Goal: Use online tool/utility: Utilize a website feature to perform a specific function

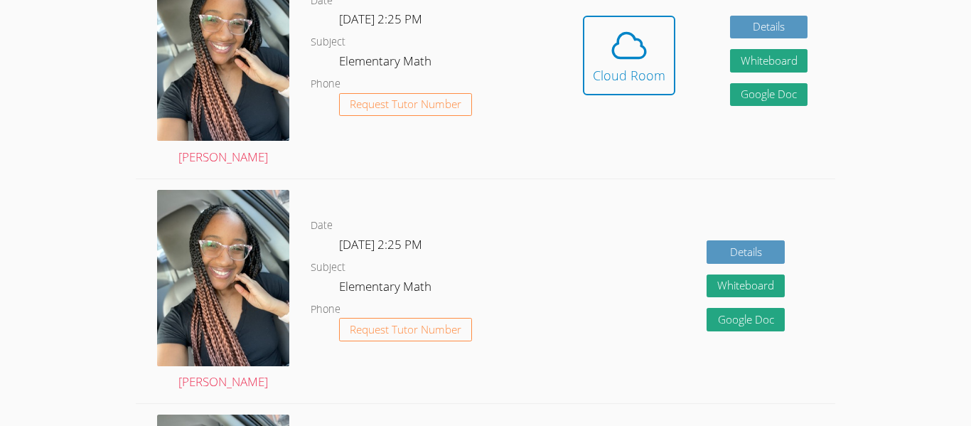
scroll to position [488, 0]
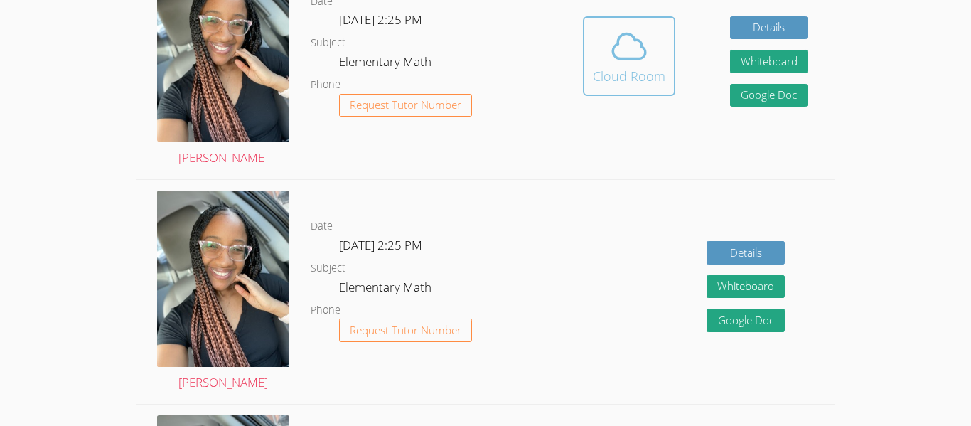
click at [623, 89] on button "Cloud Room" at bounding box center [629, 56] width 92 height 80
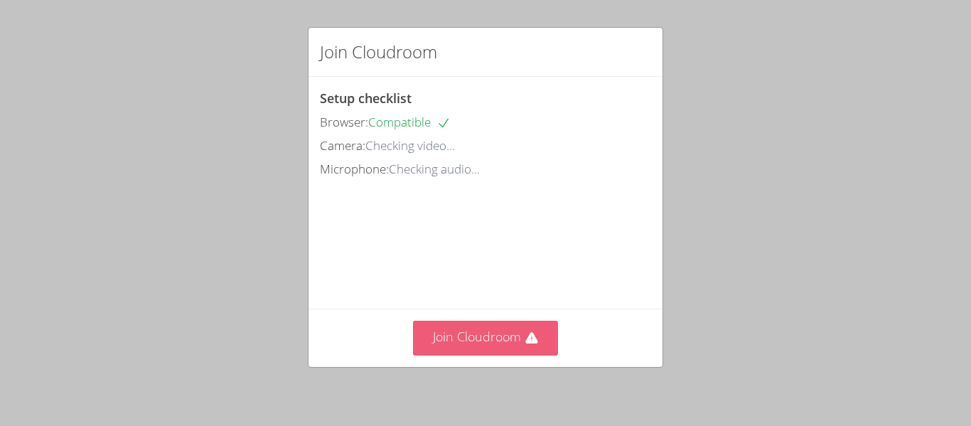
click at [465, 345] on button "Join Cloudroom" at bounding box center [486, 338] width 146 height 35
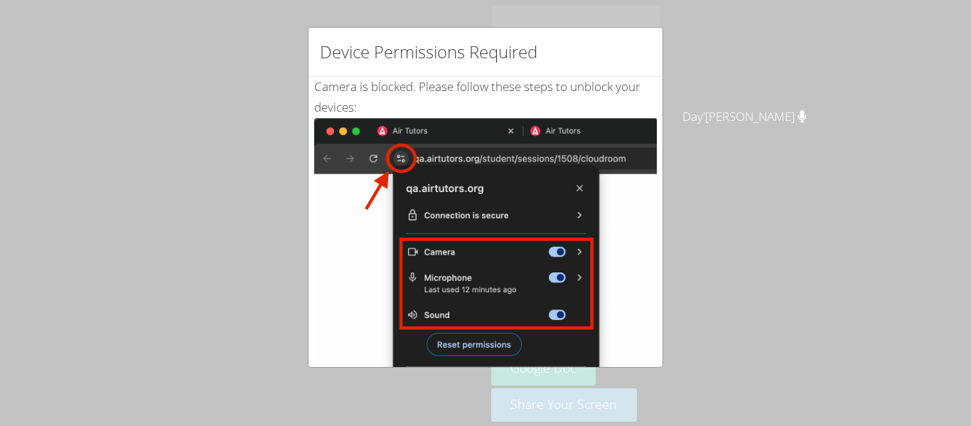
click at [853, 313] on div "Device Permissions Required Camera is blocked . Please follow these steps to un…" at bounding box center [485, 213] width 971 height 426
click at [854, 313] on div "Device Permissions Required Camera is blocked . Please follow these steps to un…" at bounding box center [485, 213] width 971 height 426
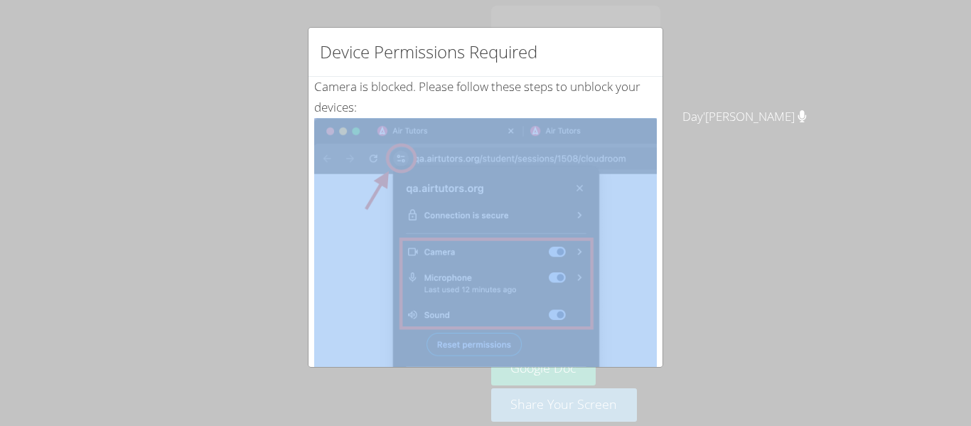
click at [854, 314] on div "Device Permissions Required Camera is blocked . Please follow these steps to un…" at bounding box center [485, 213] width 971 height 426
click at [420, 128] on img at bounding box center [485, 278] width 343 height 321
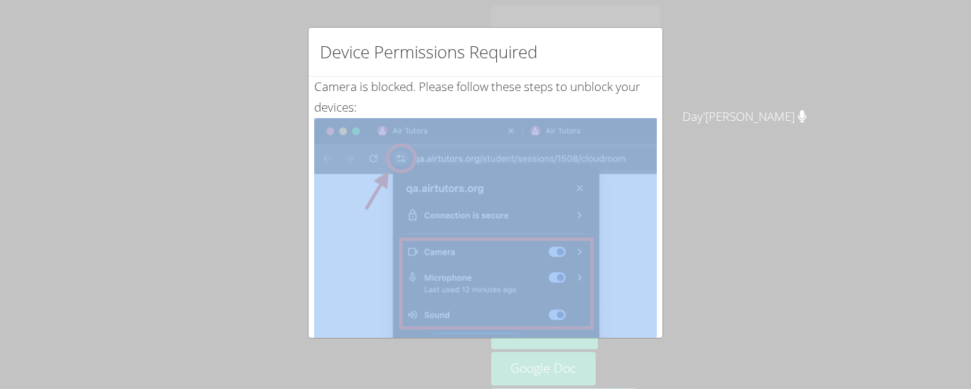
click at [791, 235] on div "Device Permissions Required Camera is blocked . Please follow these steps to un…" at bounding box center [485, 194] width 971 height 389
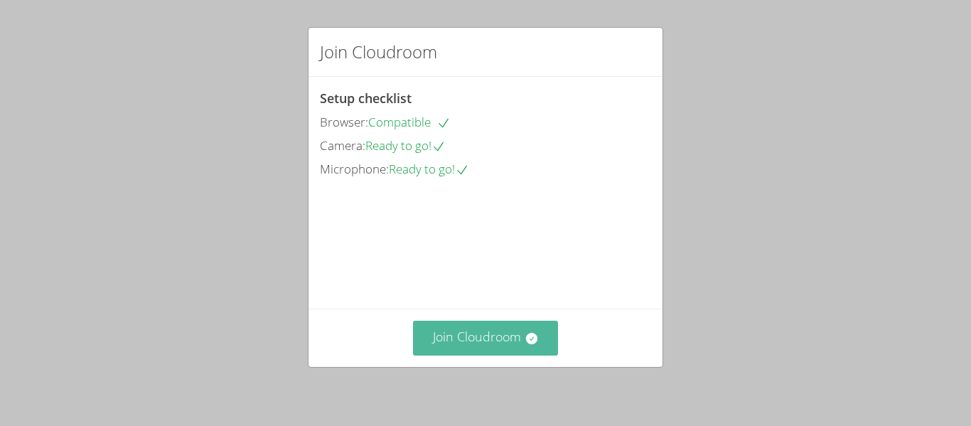
click at [489, 341] on button "Join Cloudroom" at bounding box center [486, 338] width 146 height 35
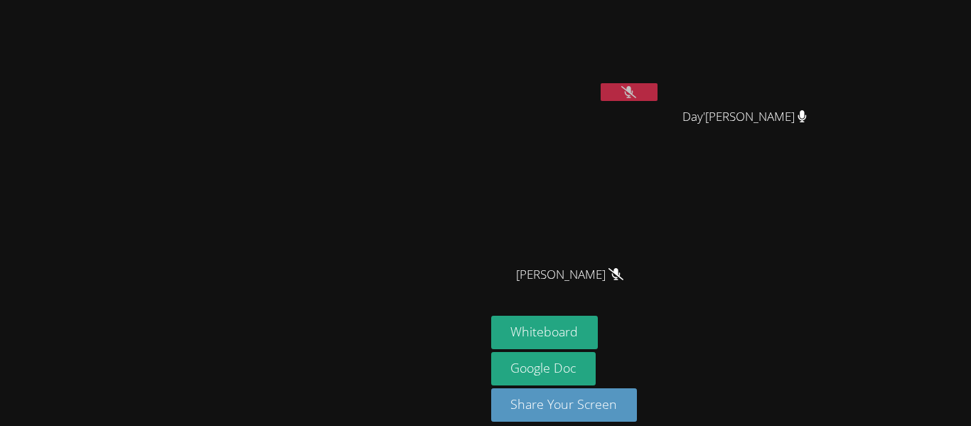
click at [636, 95] on icon at bounding box center [628, 92] width 15 height 12
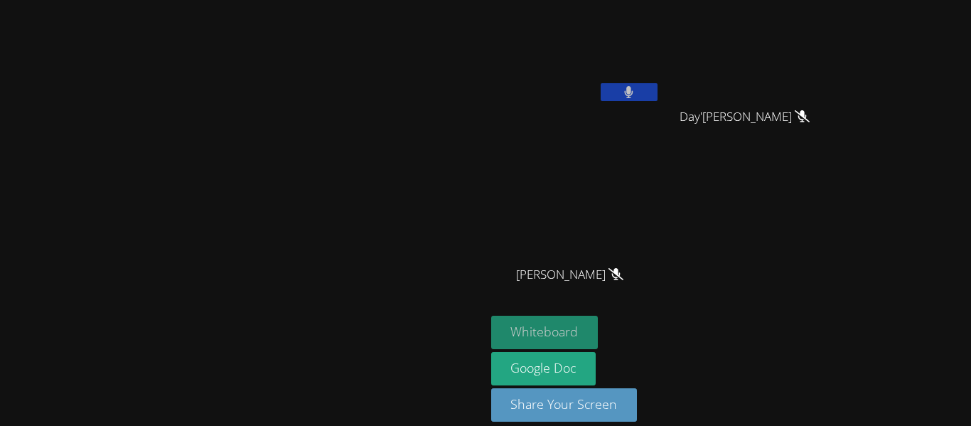
click at [598, 336] on button "Whiteboard" at bounding box center [544, 332] width 107 height 33
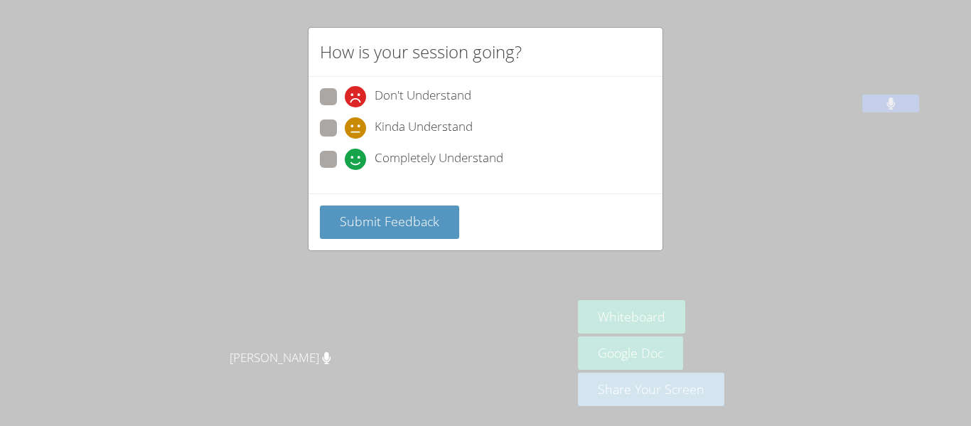
click at [279, 149] on div "How is your session going? Don't Understand Kinda Understand Completely Underst…" at bounding box center [485, 213] width 971 height 426
